Goal: Find contact information: Find contact information

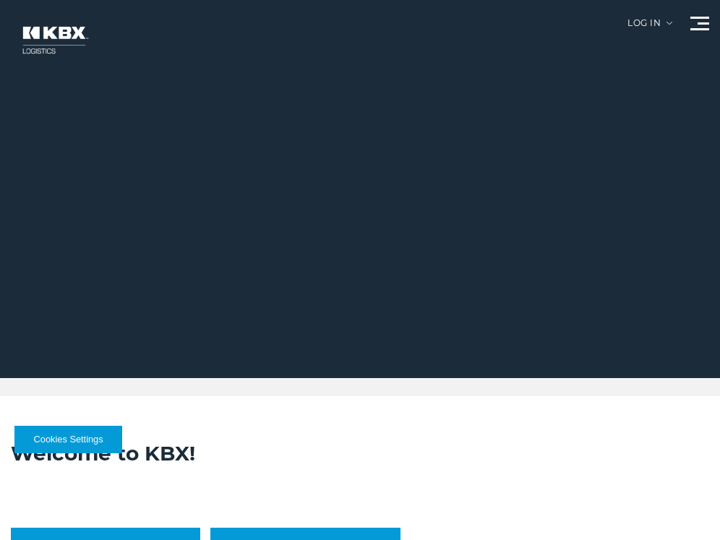
click at [684, 21] on div at bounding box center [365, 189] width 731 height 378
click at [695, 27] on div at bounding box center [699, 24] width 19 height 14
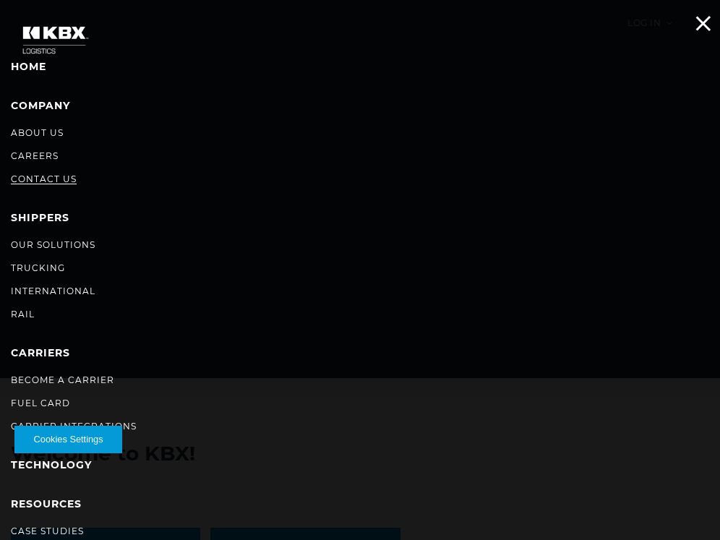
click at [60, 182] on link "Contact Us" at bounding box center [44, 178] width 66 height 11
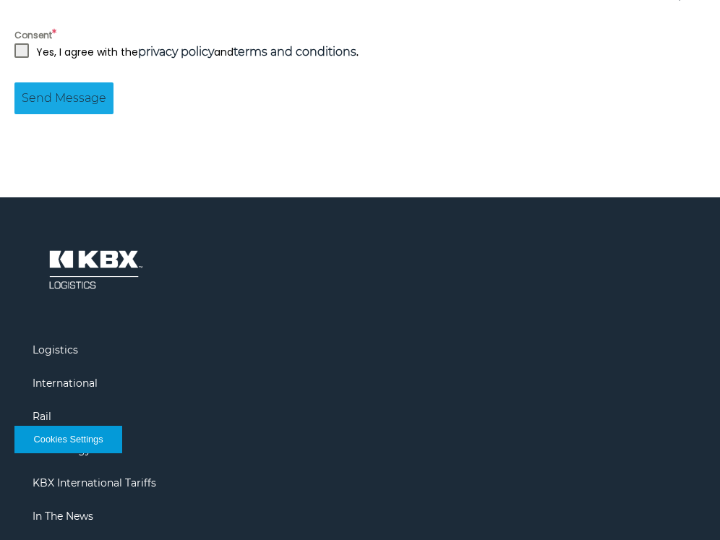
scroll to position [1577, 0]
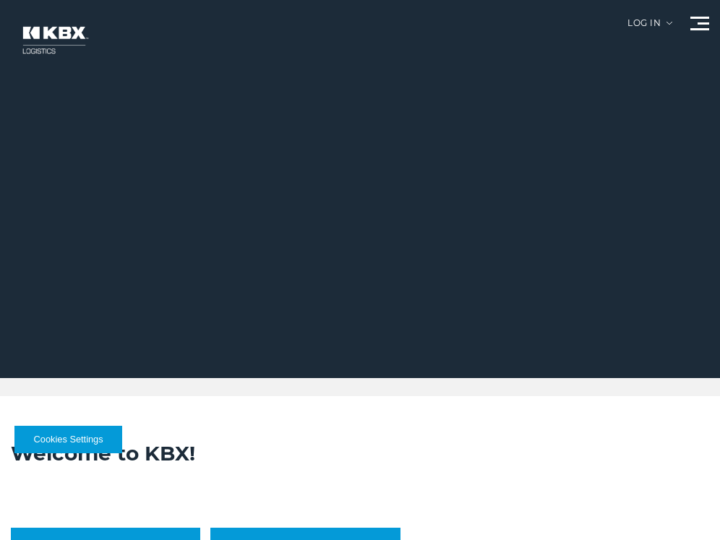
click at [685, 28] on div at bounding box center [365, 189] width 731 height 378
click at [693, 28] on span at bounding box center [699, 29] width 19 height 2
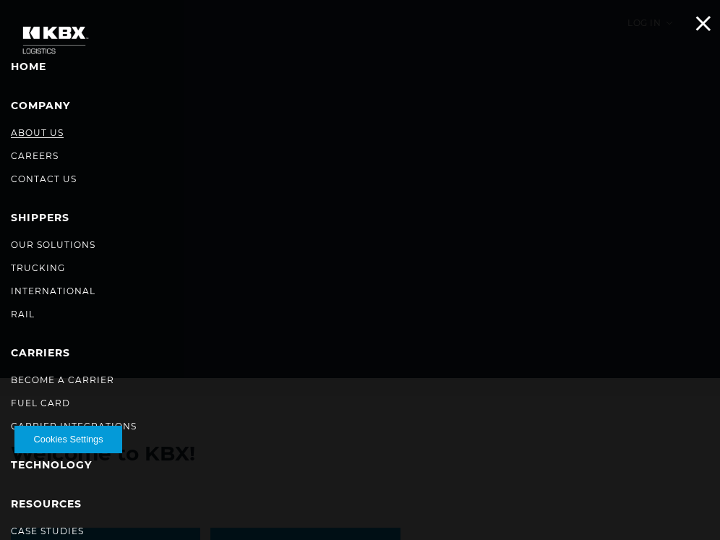
click at [26, 131] on link "About Us" at bounding box center [37, 132] width 53 height 11
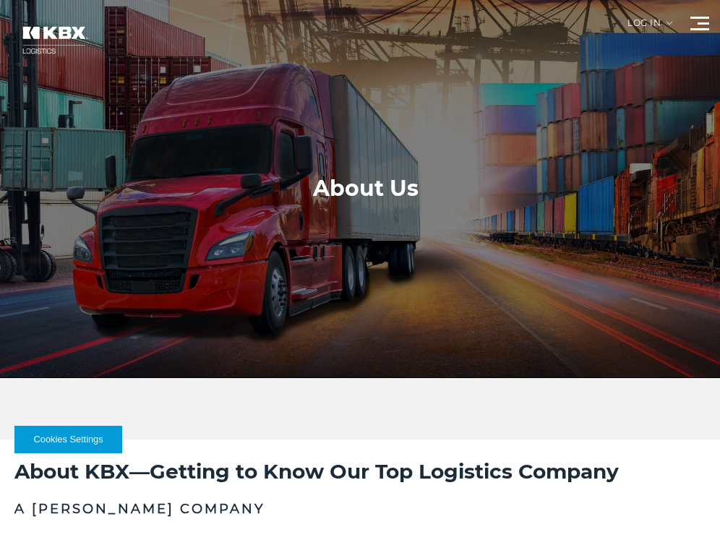
click at [698, 28] on span at bounding box center [699, 29] width 19 height 2
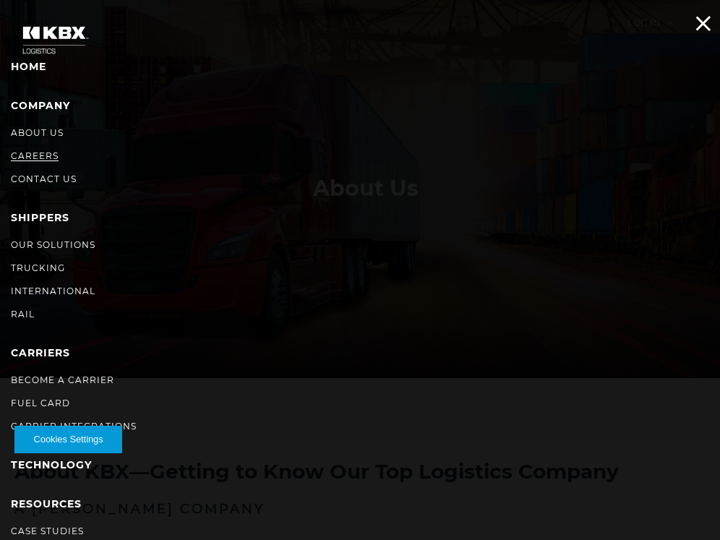
click at [46, 152] on link "Careers" at bounding box center [35, 155] width 48 height 11
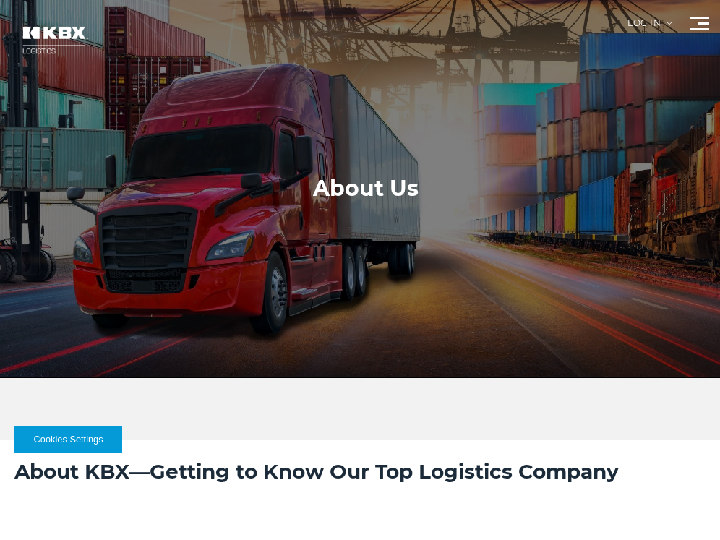
click at [689, 33] on div at bounding box center [365, 189] width 731 height 378
click at [707, 26] on div at bounding box center [699, 24] width 19 height 14
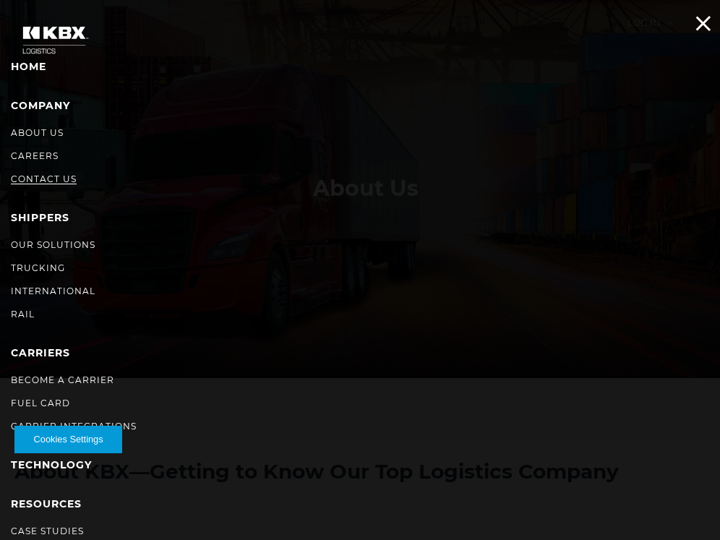
click at [37, 177] on link "Contact Us" at bounding box center [44, 178] width 66 height 11
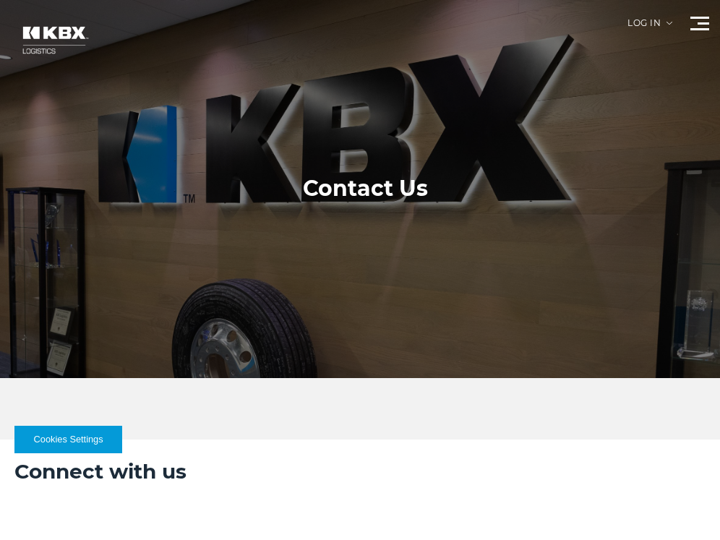
click at [699, 21] on div at bounding box center [699, 24] width 19 height 14
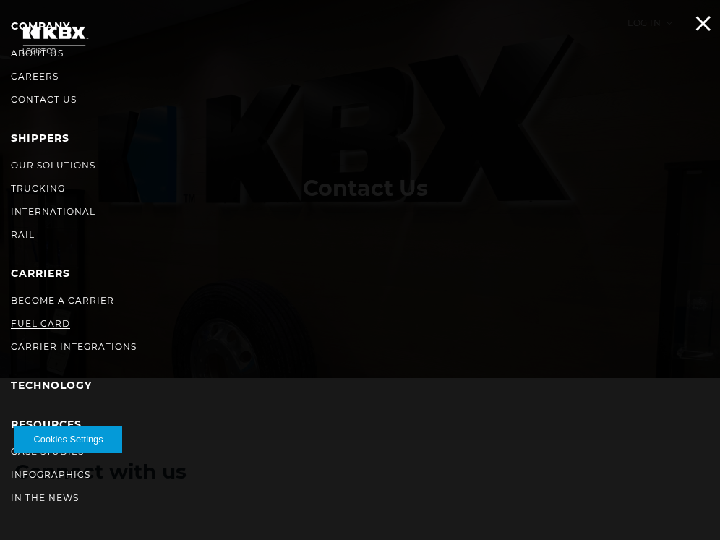
scroll to position [82, 0]
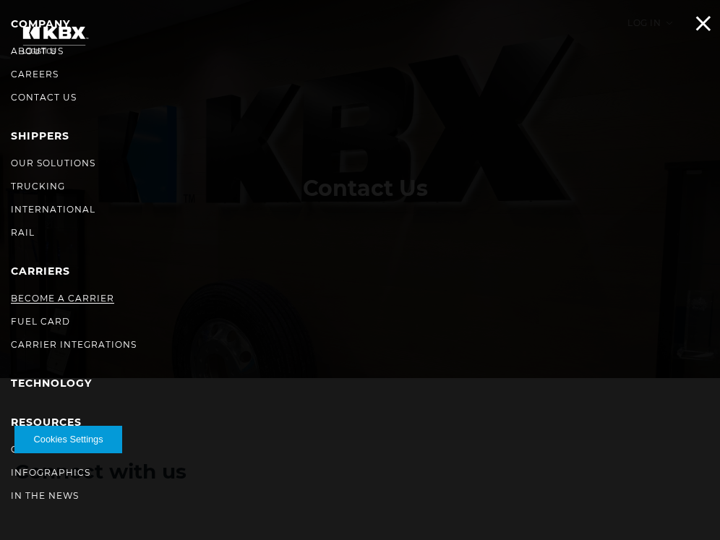
click at [82, 299] on link "Become a Carrier" at bounding box center [62, 298] width 103 height 11
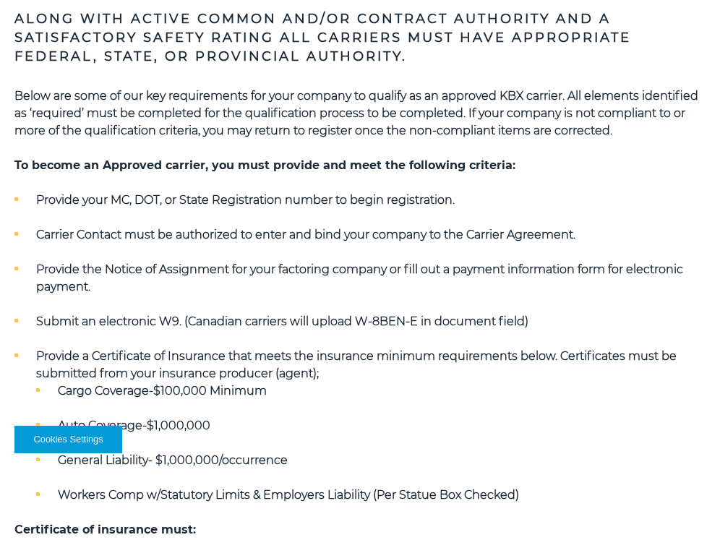
scroll to position [1201, 0]
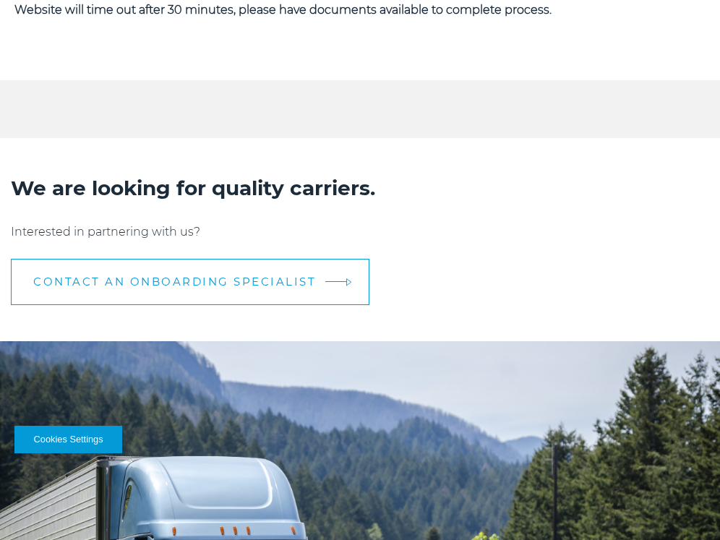
click at [265, 291] on link "CONTACT AN ONBOARDING SPECIALIST" at bounding box center [190, 282] width 359 height 46
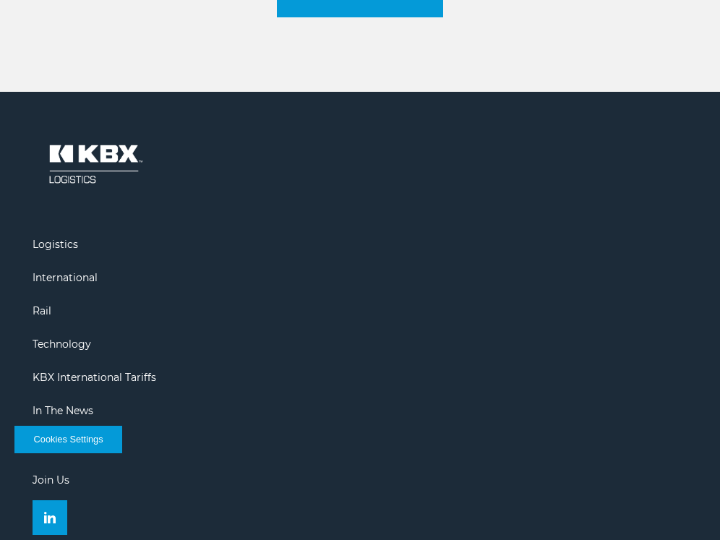
scroll to position [2171, 0]
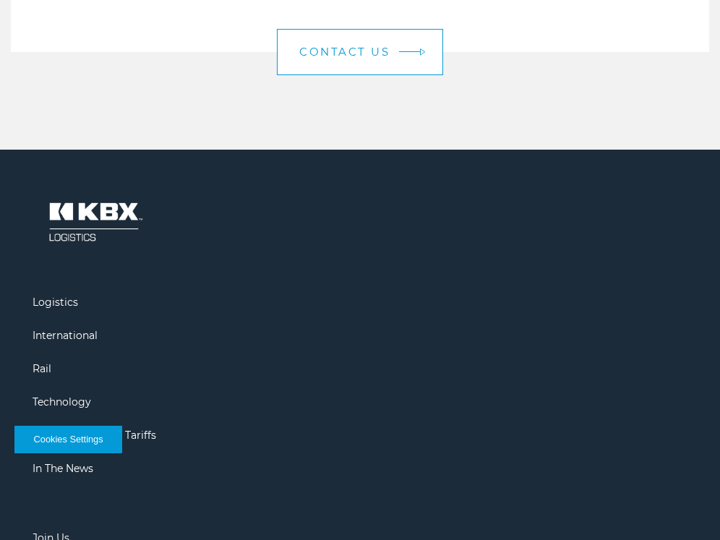
click at [389, 64] on link "Contact Us" at bounding box center [360, 52] width 166 height 46
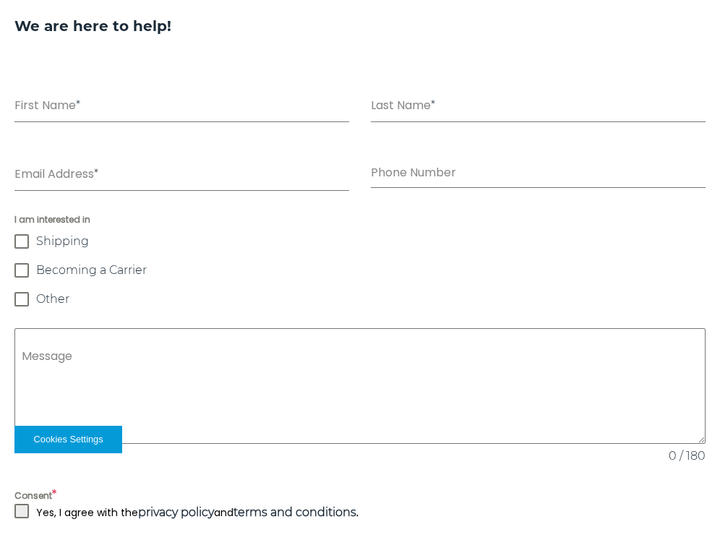
scroll to position [1093, 0]
